Goal: Information Seeking & Learning: Learn about a topic

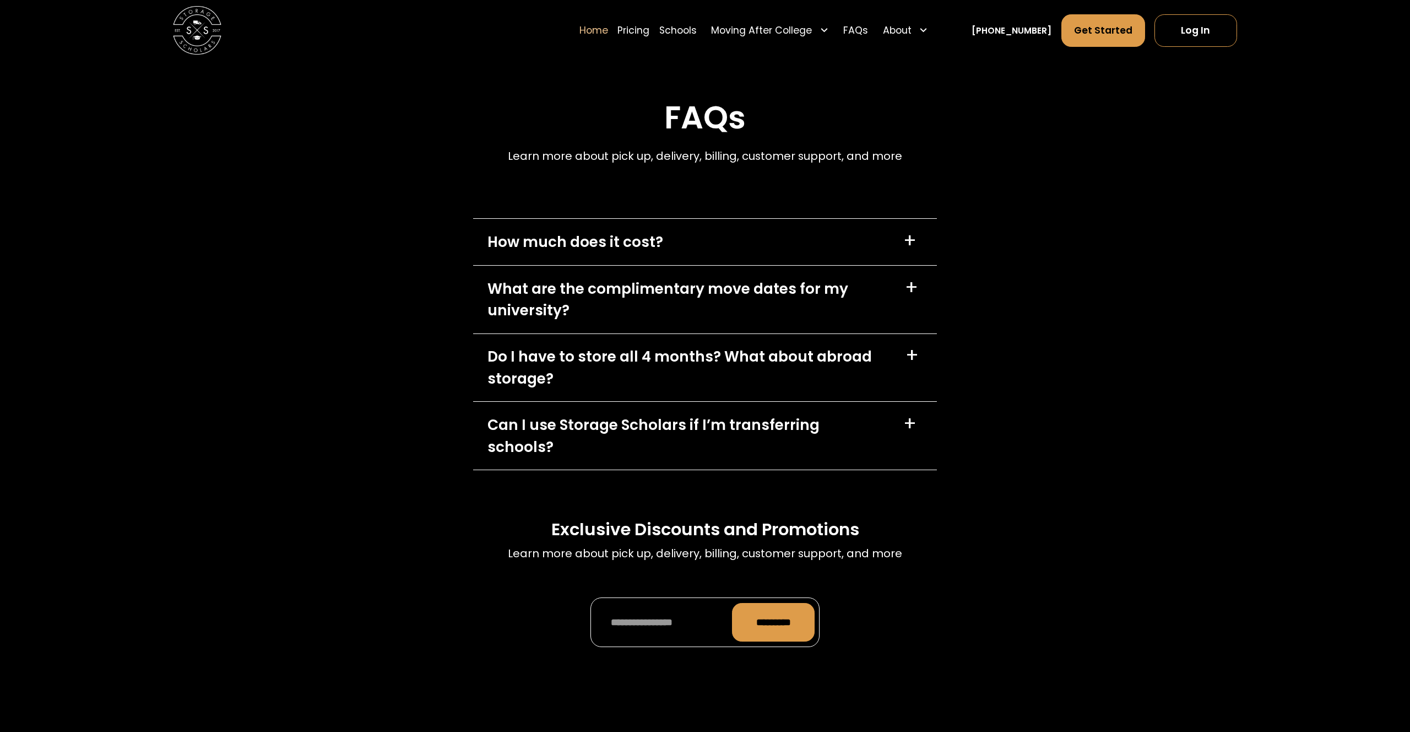
scroll to position [3623, 0]
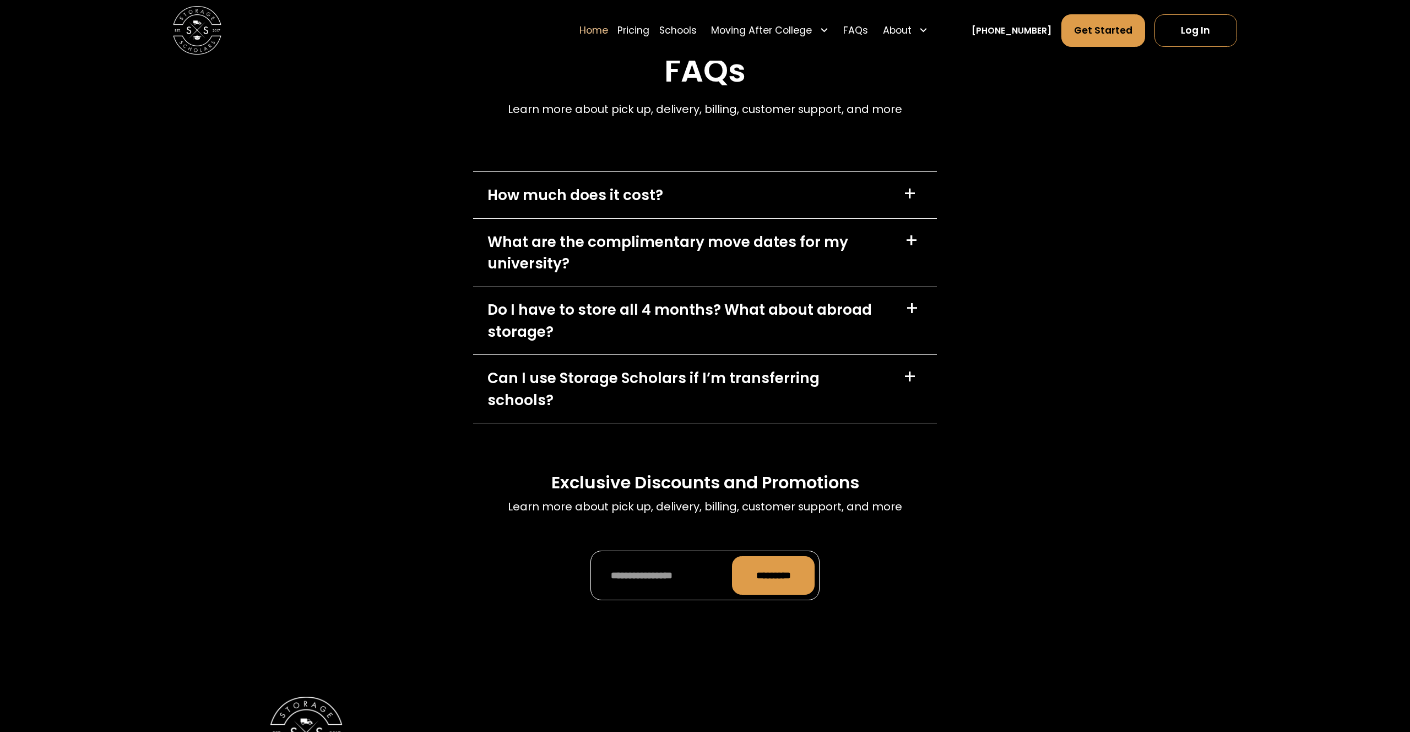
click at [597, 206] on div "How much does it cost? +" at bounding box center [705, 195] width 464 height 46
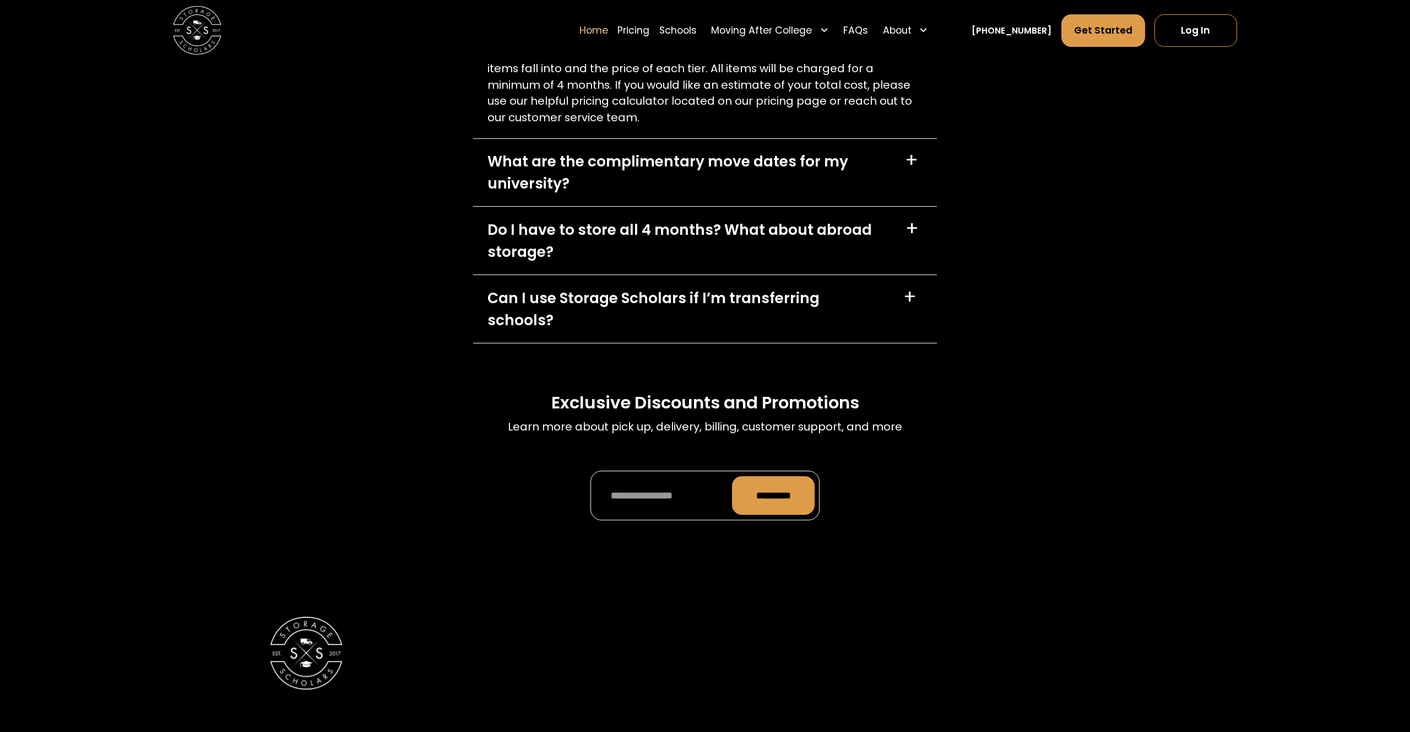
scroll to position [3889, 0]
click at [509, 229] on div "Do I have to store all 4 months? What about abroad storage?" at bounding box center [689, 240] width 403 height 44
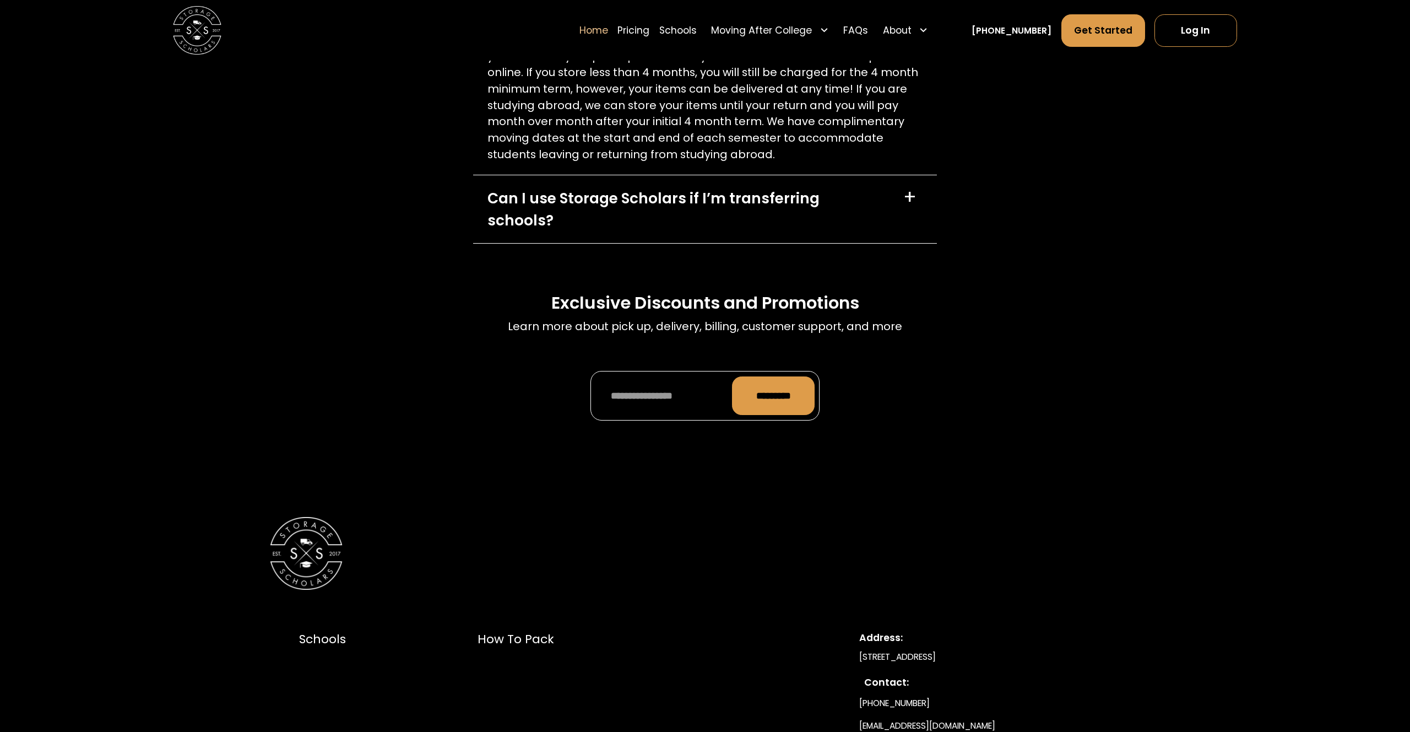
scroll to position [4136, 0]
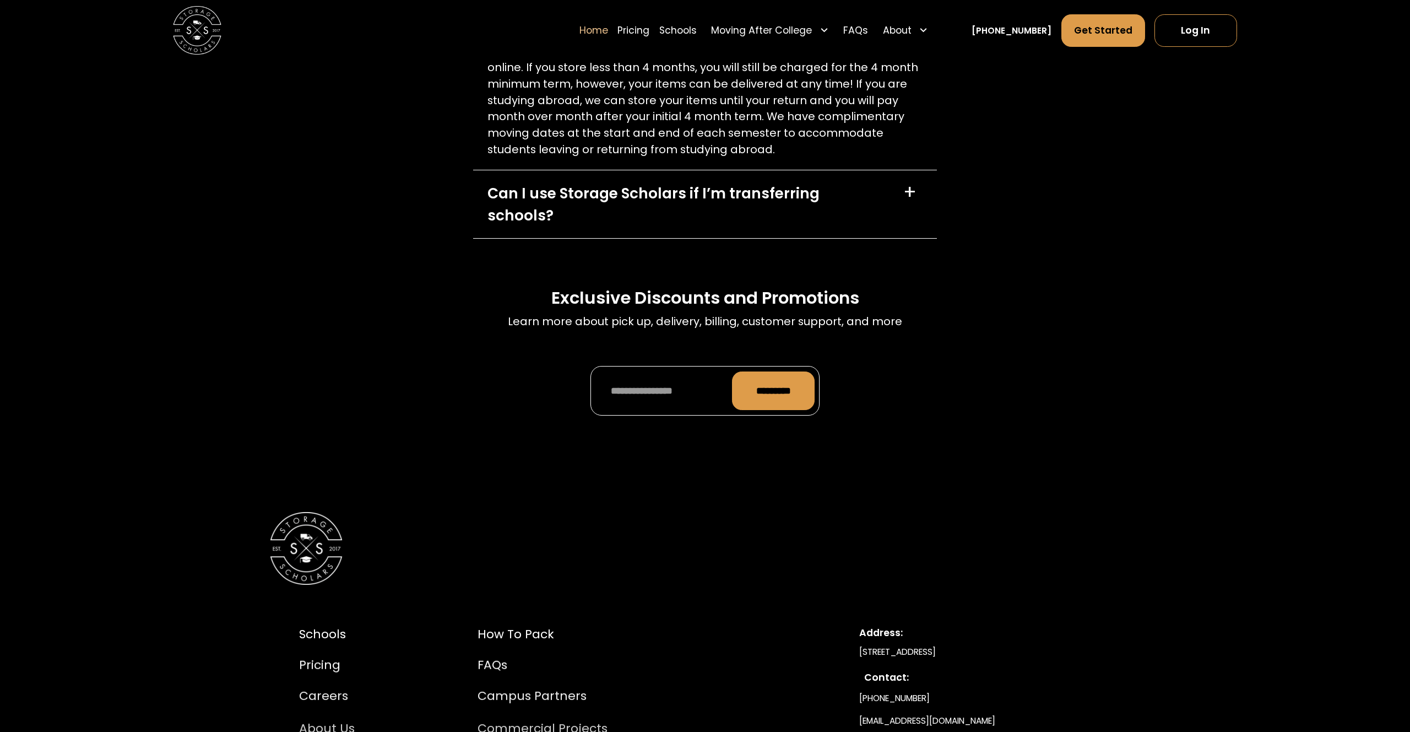
click at [540, 177] on div "Can I use Storage Scholars if I’m transferring schools? +" at bounding box center [705, 204] width 464 height 68
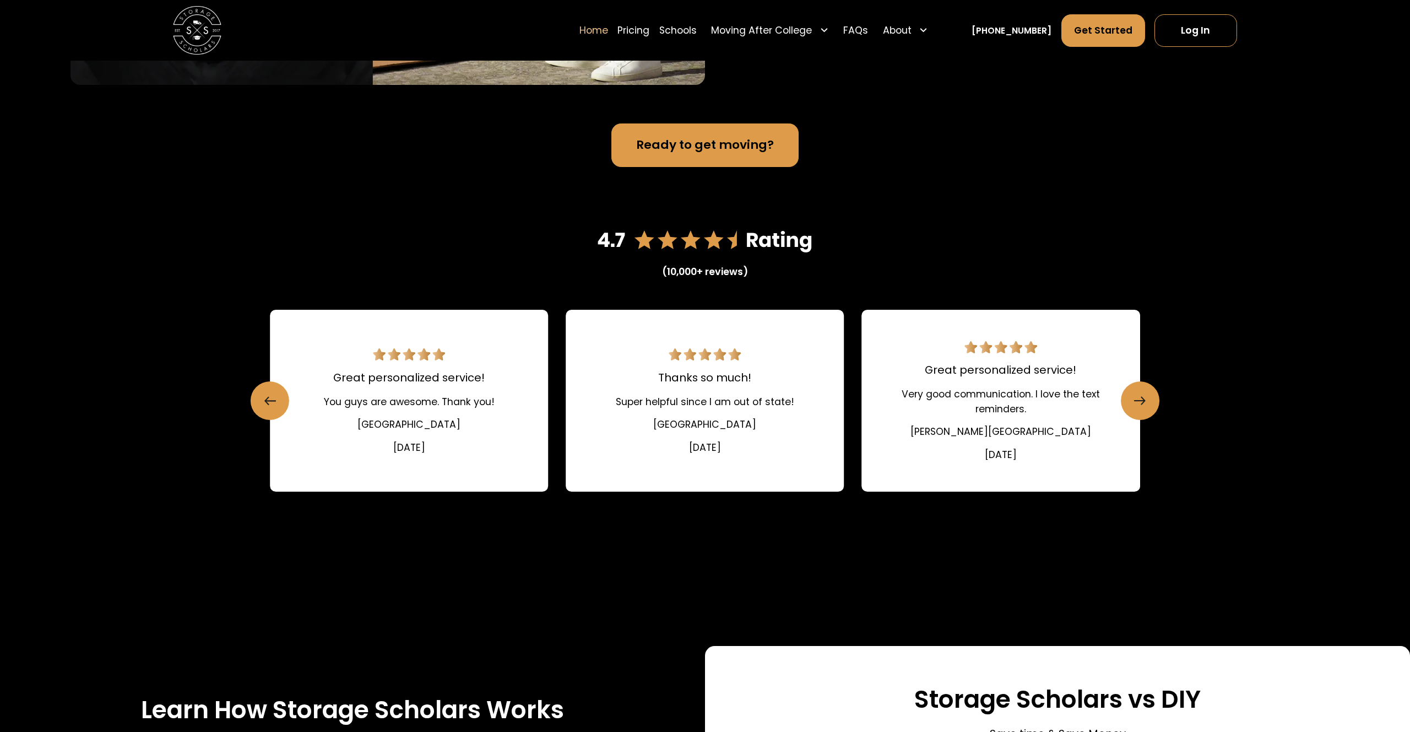
scroll to position [1356, 0]
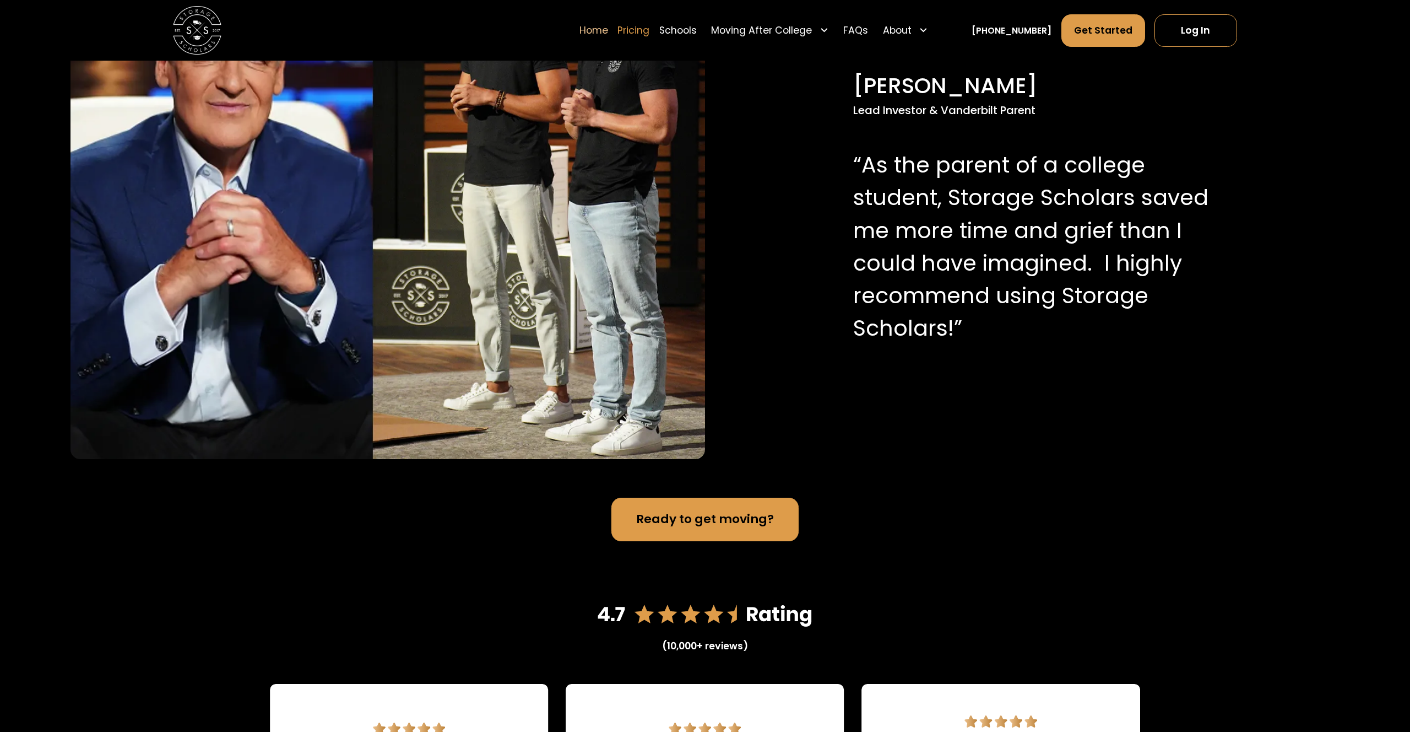
click at [650, 30] on link "Pricing" at bounding box center [634, 30] width 32 height 34
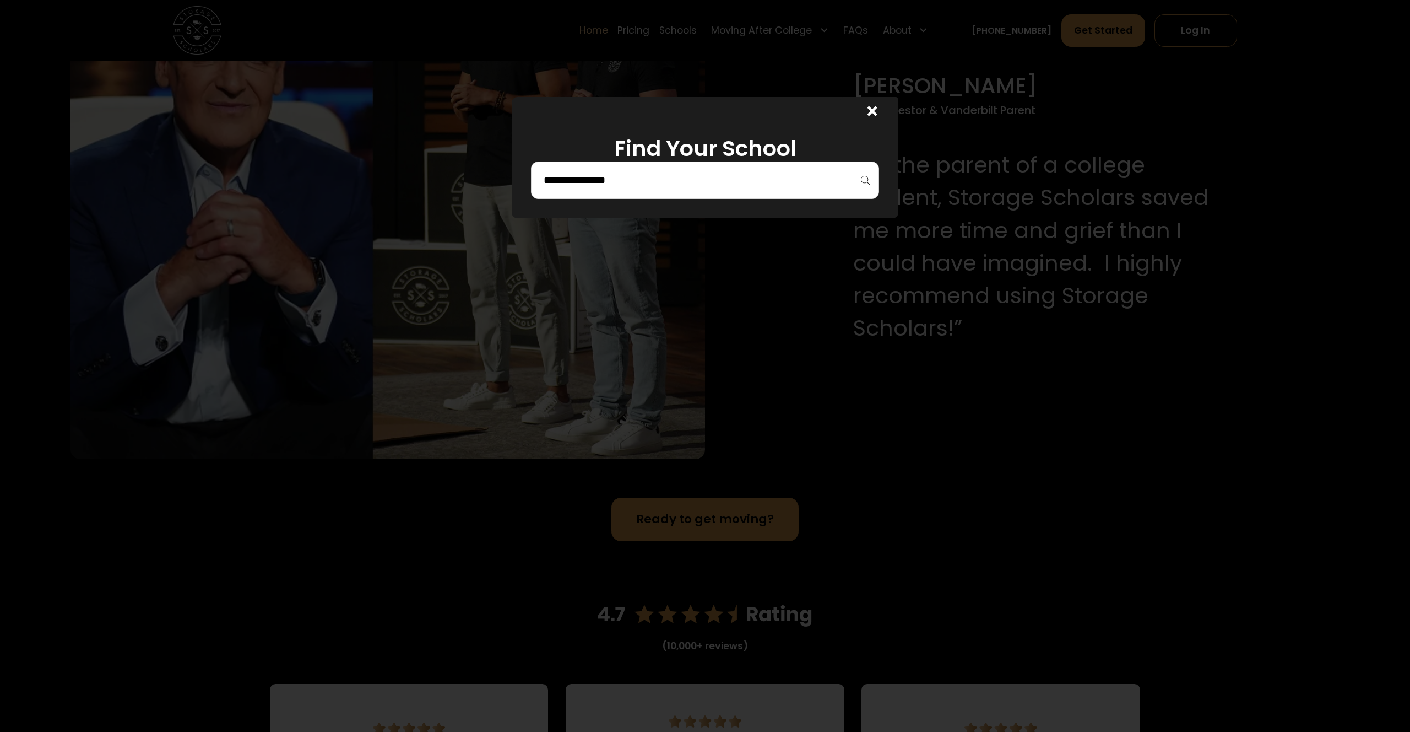
click at [698, 30] on div at bounding box center [705, 366] width 1410 height 732
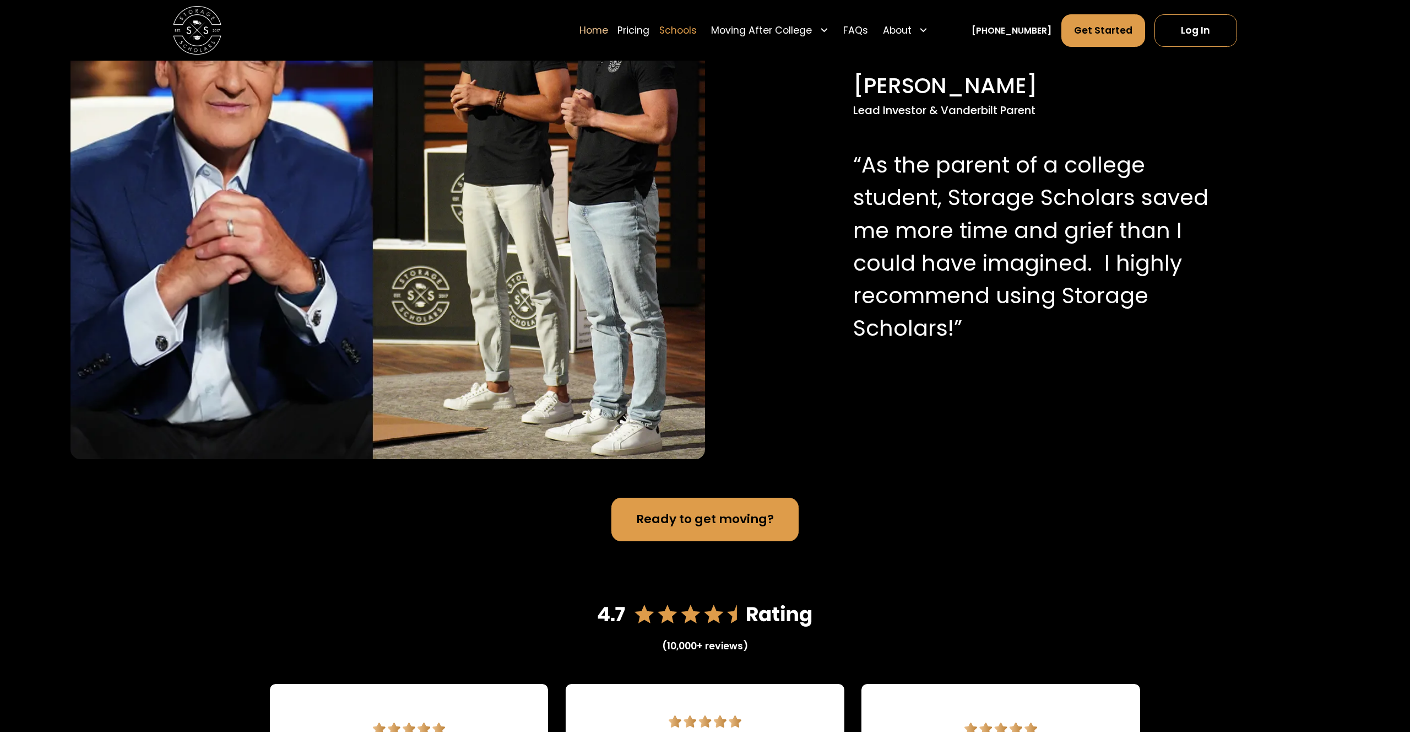
click at [697, 30] on link "Schools" at bounding box center [677, 30] width 37 height 34
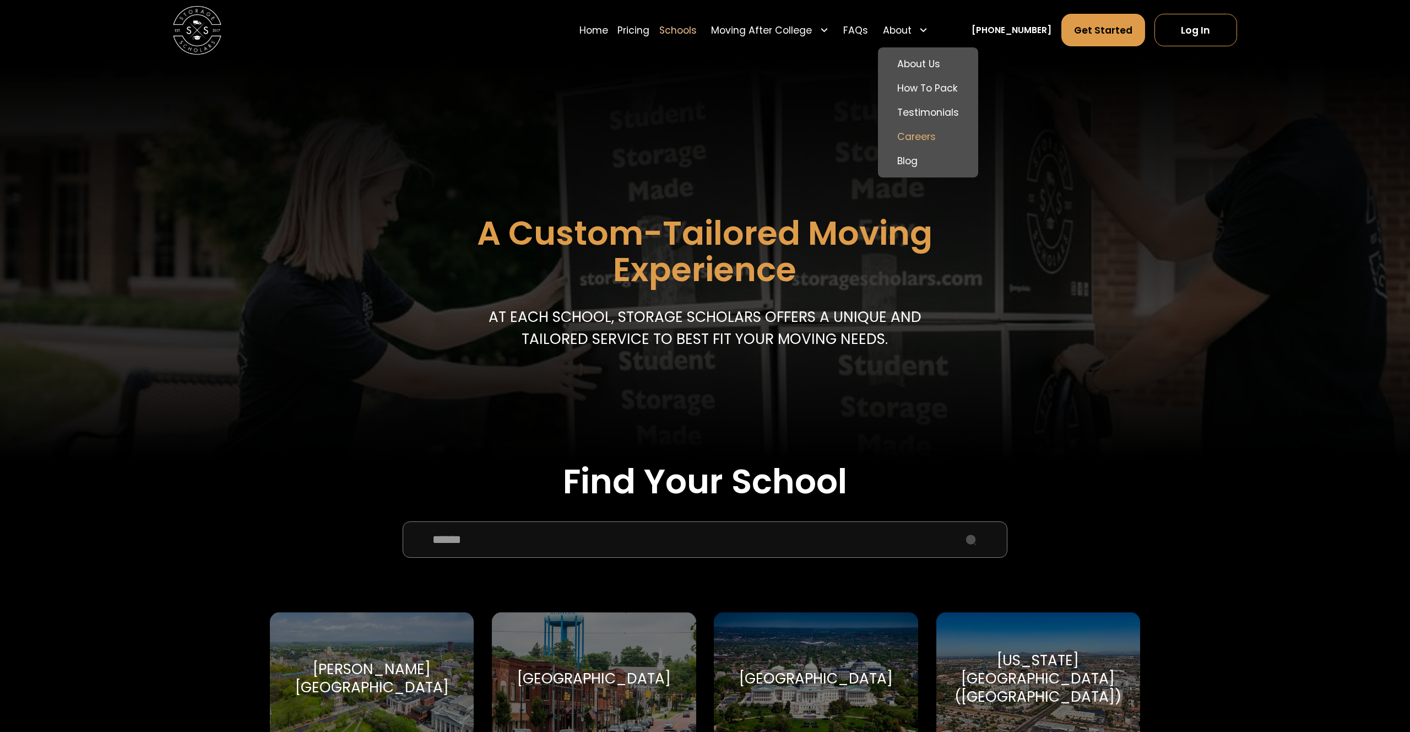
click at [928, 131] on link "Careers" at bounding box center [928, 137] width 91 height 24
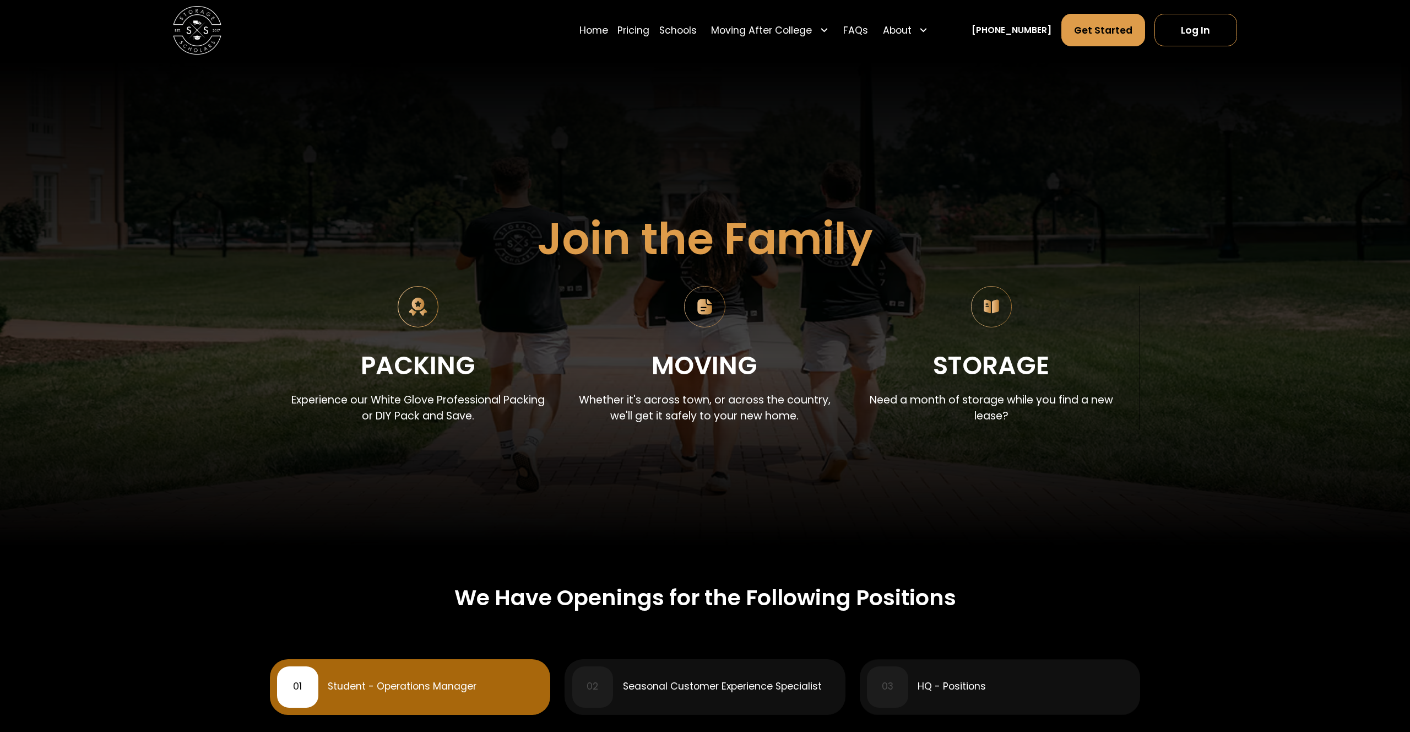
click at [1181, 55] on div "Home Pricing Schools Moving After College Commercial Projects Apartment Moving …" at bounding box center [705, 30] width 1064 height 61
click at [1188, 31] on link "Log In" at bounding box center [1196, 30] width 82 height 33
